Goal: Task Accomplishment & Management: Manage account settings

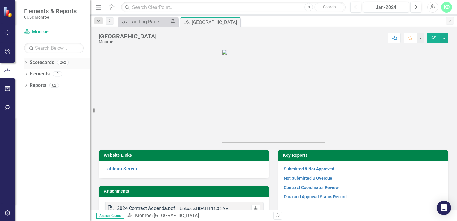
click at [26, 64] on icon "Dropdown" at bounding box center [26, 63] width 4 height 3
click at [29, 75] on icon "Dropdown" at bounding box center [29, 74] width 4 height 4
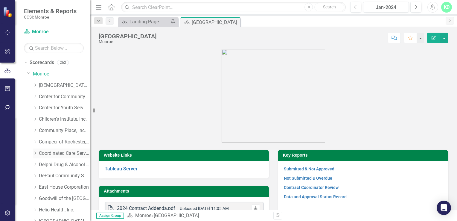
click at [36, 153] on icon at bounding box center [35, 152] width 1 height 3
click at [53, 152] on link "Coordinated Care Services Inc." at bounding box center [64, 153] width 51 height 7
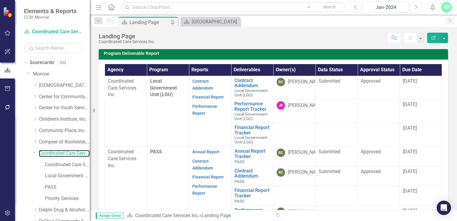
scroll to position [168, 0]
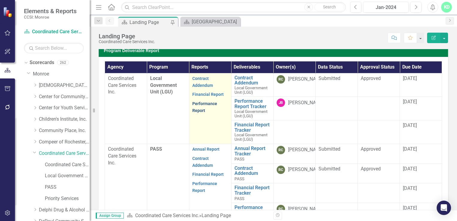
click at [201, 105] on link "Performance Report" at bounding box center [204, 107] width 25 height 12
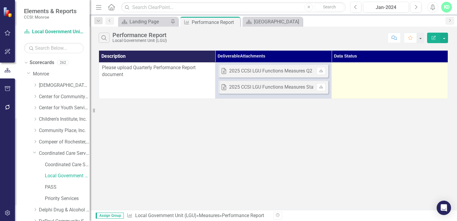
click at [419, 75] on td at bounding box center [390, 80] width 116 height 36
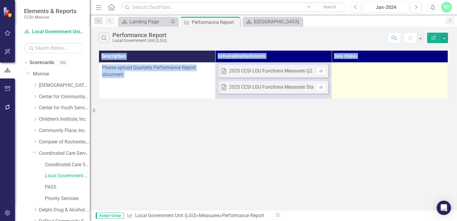
click at [419, 75] on td at bounding box center [390, 80] width 116 height 36
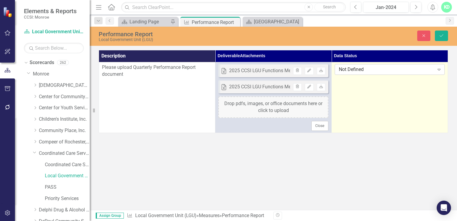
click at [439, 72] on div "Expand" at bounding box center [439, 70] width 11 height 10
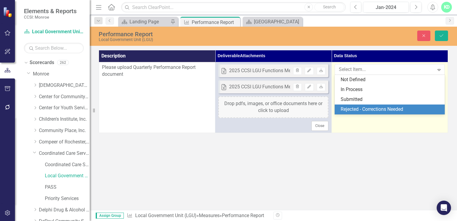
click at [413, 105] on div "Rejected - Corrections Needed" at bounding box center [390, 109] width 110 height 10
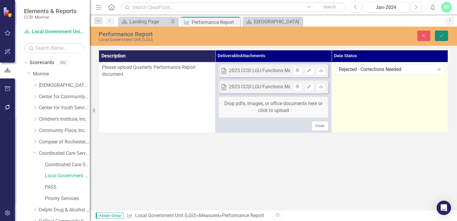
click at [440, 35] on icon "Save" at bounding box center [441, 36] width 5 height 4
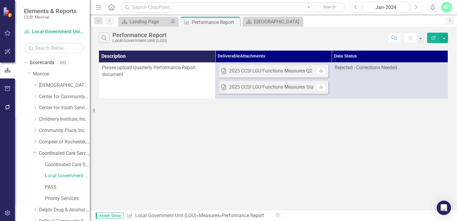
click at [54, 152] on link "Coordinated Care Services Inc." at bounding box center [64, 153] width 51 height 7
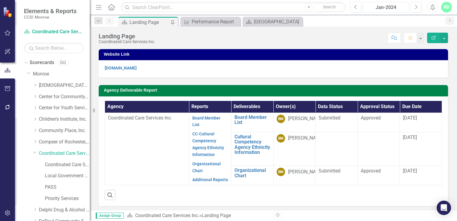
click at [398, 9] on div "Jan-2024" at bounding box center [386, 7] width 42 height 7
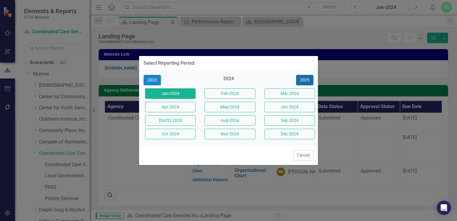
click at [300, 78] on button "2025" at bounding box center [304, 80] width 17 height 10
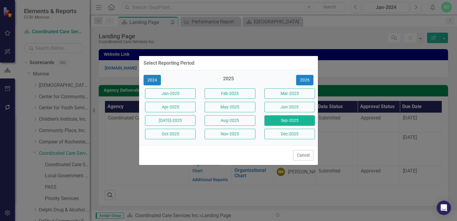
click at [281, 123] on button "Sep-2025" at bounding box center [290, 120] width 51 height 10
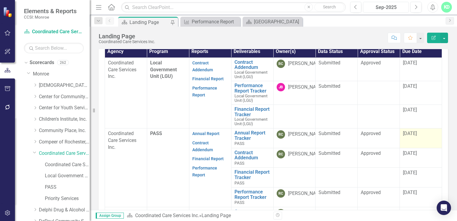
scroll to position [184, 0]
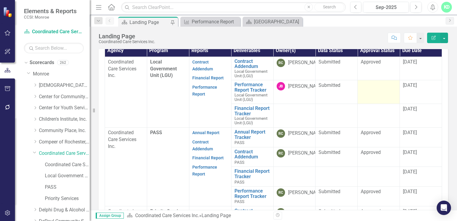
click at [374, 88] on div at bounding box center [379, 85] width 36 height 7
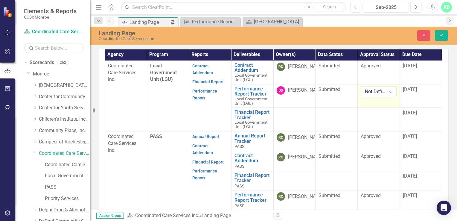
scroll to position [188, 0]
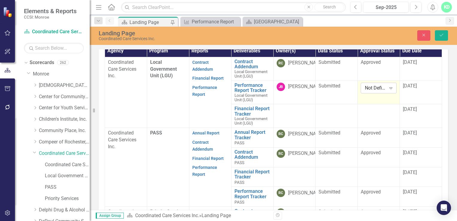
click at [388, 87] on icon "Expand" at bounding box center [391, 88] width 6 height 5
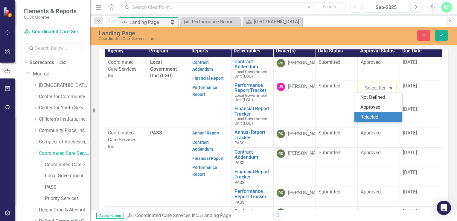
click at [375, 117] on div "Rejected" at bounding box center [380, 117] width 38 height 7
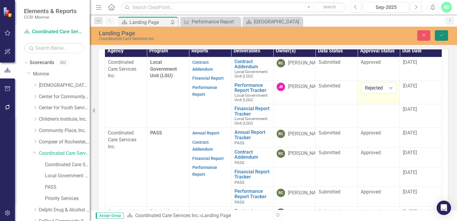
click at [442, 33] on icon "Save" at bounding box center [441, 35] width 5 height 4
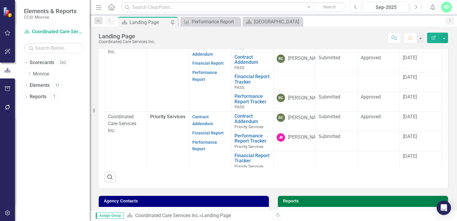
scroll to position [54, 0]
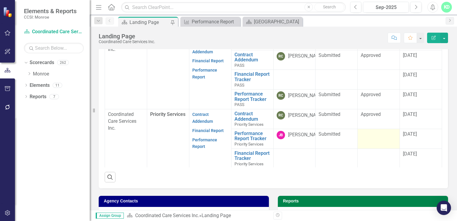
click at [379, 136] on div at bounding box center [379, 134] width 36 height 7
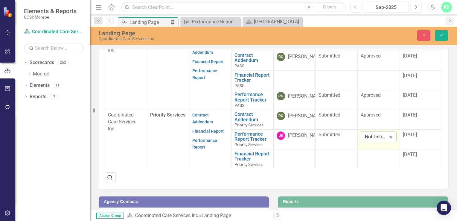
click at [388, 134] on icon "Expand" at bounding box center [391, 136] width 6 height 5
click at [375, 124] on div "Rejected" at bounding box center [380, 124] width 38 height 7
click at [442, 34] on icon "Save" at bounding box center [441, 35] width 5 height 4
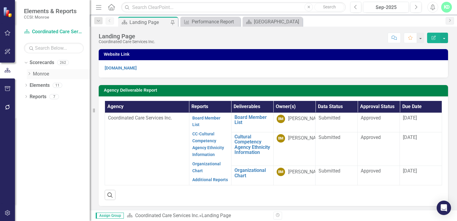
click at [29, 76] on div "Dropdown" at bounding box center [29, 74] width 4 height 5
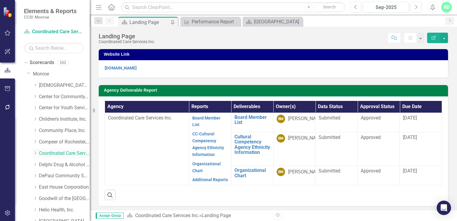
click at [38, 154] on div "Dropdown" at bounding box center [36, 153] width 6 height 5
click at [64, 165] on link "Coordinated Care Services Inc. (MCOMH Internal)" at bounding box center [67, 164] width 45 height 7
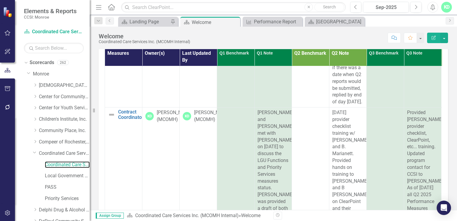
scroll to position [433, 0]
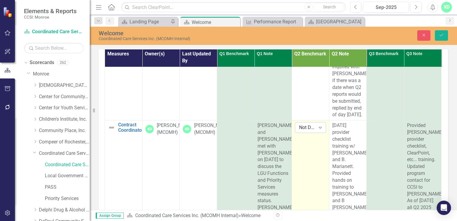
click at [321, 129] on icon "Expand" at bounding box center [321, 127] width 6 height 5
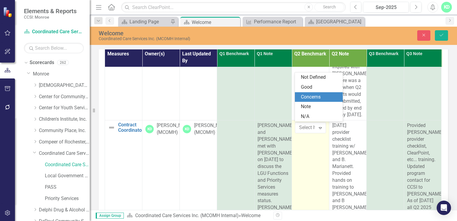
click at [316, 99] on div "Concerns" at bounding box center [320, 97] width 38 height 7
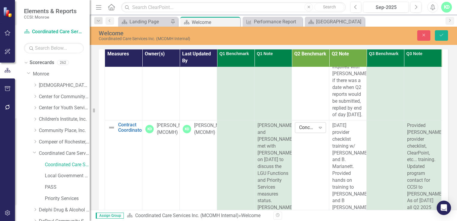
click at [321, 127] on icon at bounding box center [320, 128] width 3 height 2
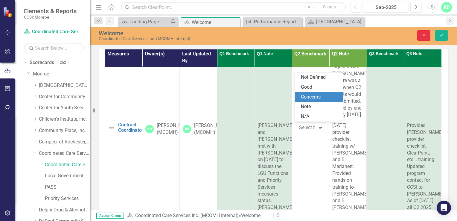
click at [424, 34] on icon "Close" at bounding box center [423, 35] width 5 height 4
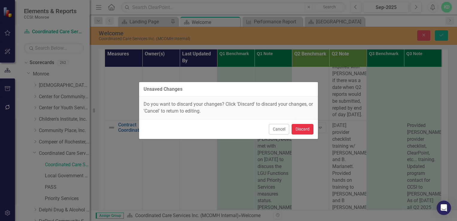
click at [305, 132] on button "Discard" at bounding box center [303, 129] width 22 height 10
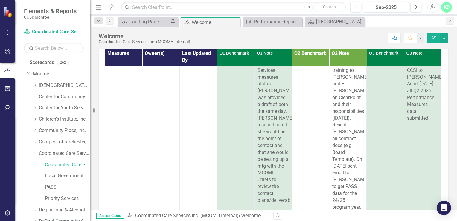
scroll to position [554, 0]
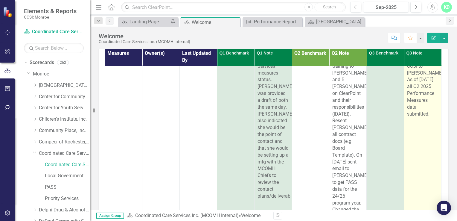
click at [430, 117] on span "Provided [PERSON_NAME] provider checklist, ClearPoint, etc... training. Updated…" at bounding box center [425, 58] width 37 height 115
click at [430, 117] on div "Provided [PERSON_NAME] provider checklist, ClearPoint, etc... training. Updated…" at bounding box center [422, 59] width 31 height 116
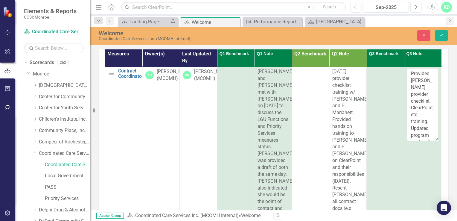
scroll to position [488, 0]
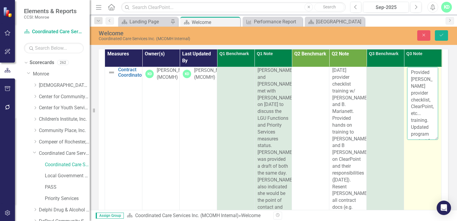
click at [431, 133] on textarea "Provided [PERSON_NAME] provider checklist, ClearPoint, etc... training. Updated…" at bounding box center [422, 103] width 31 height 72
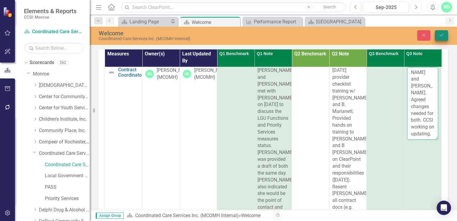
type textarea "Provided [PERSON_NAME] provider checklist, ClearPoint, etc... training. Updated…"
click at [440, 37] on icon "Save" at bounding box center [441, 35] width 5 height 4
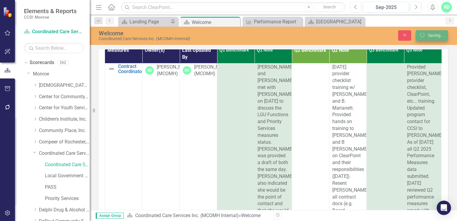
scroll to position [0, 0]
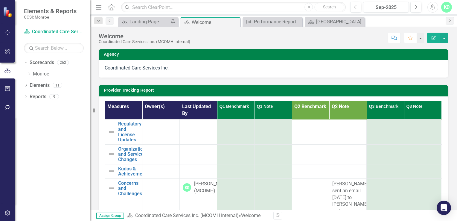
click at [446, 10] on div "KD" at bounding box center [446, 7] width 11 height 11
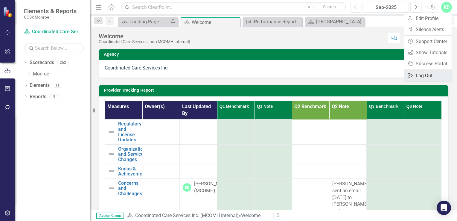
click at [424, 75] on link "Logout Log Out" at bounding box center [428, 75] width 47 height 11
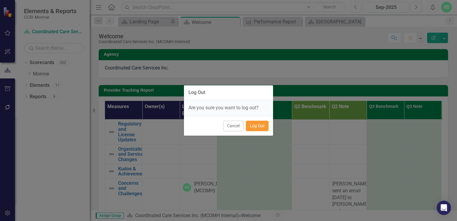
click at [261, 129] on button "Log Out" at bounding box center [257, 126] width 23 height 10
